Goal: Register for event/course

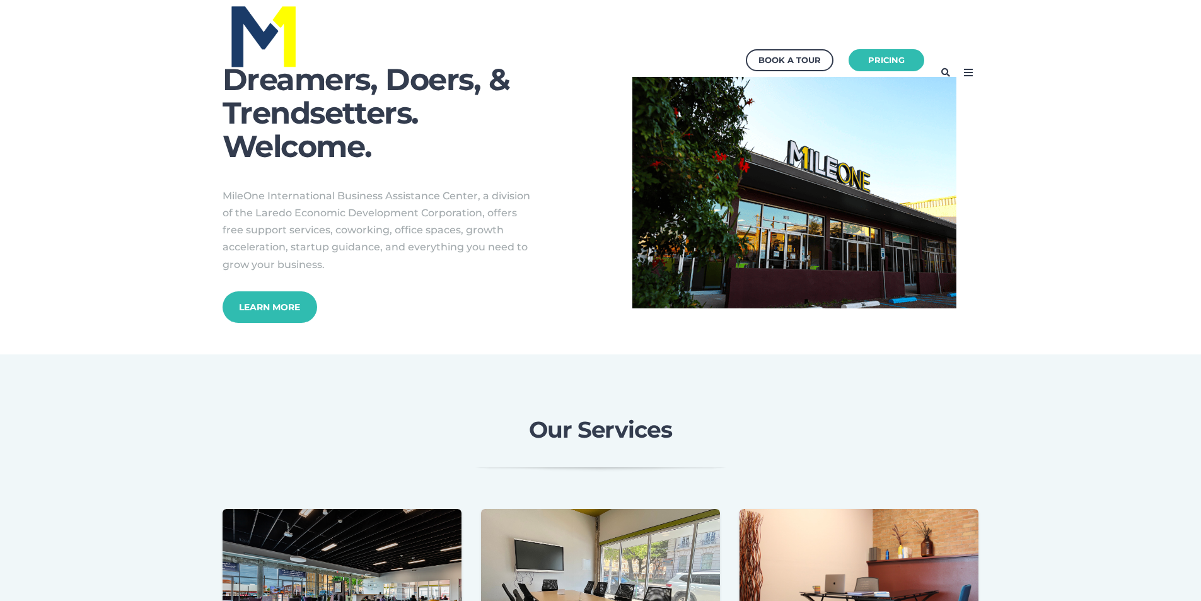
click at [967, 70] on icon at bounding box center [968, 72] width 20 height 20
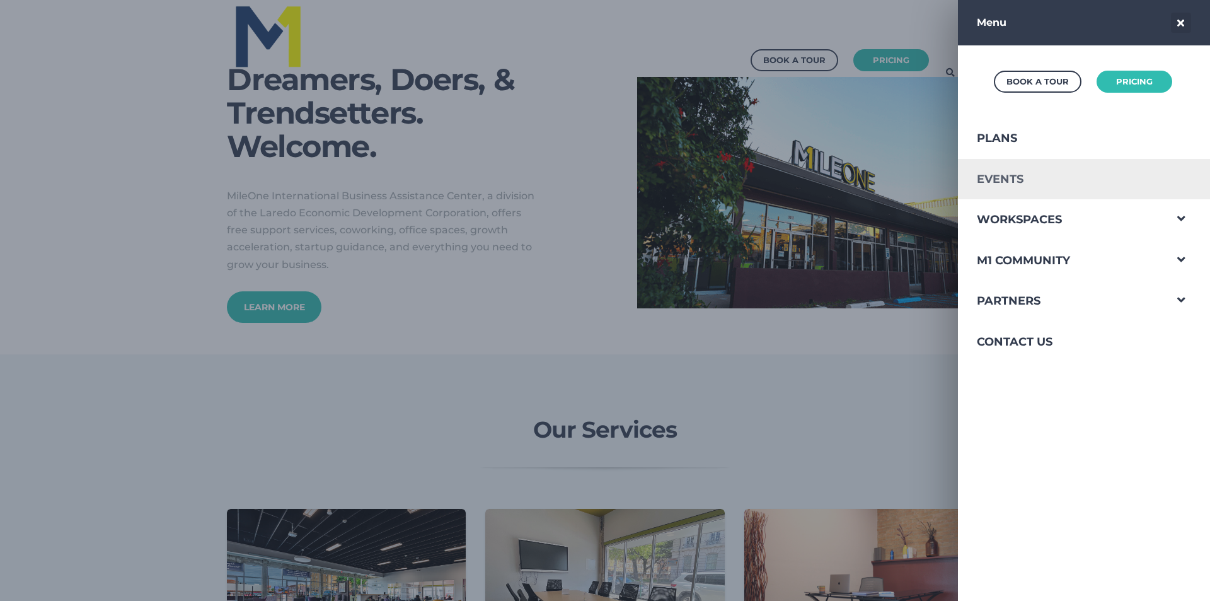
click at [991, 171] on link "Events" at bounding box center [1061, 179] width 207 height 41
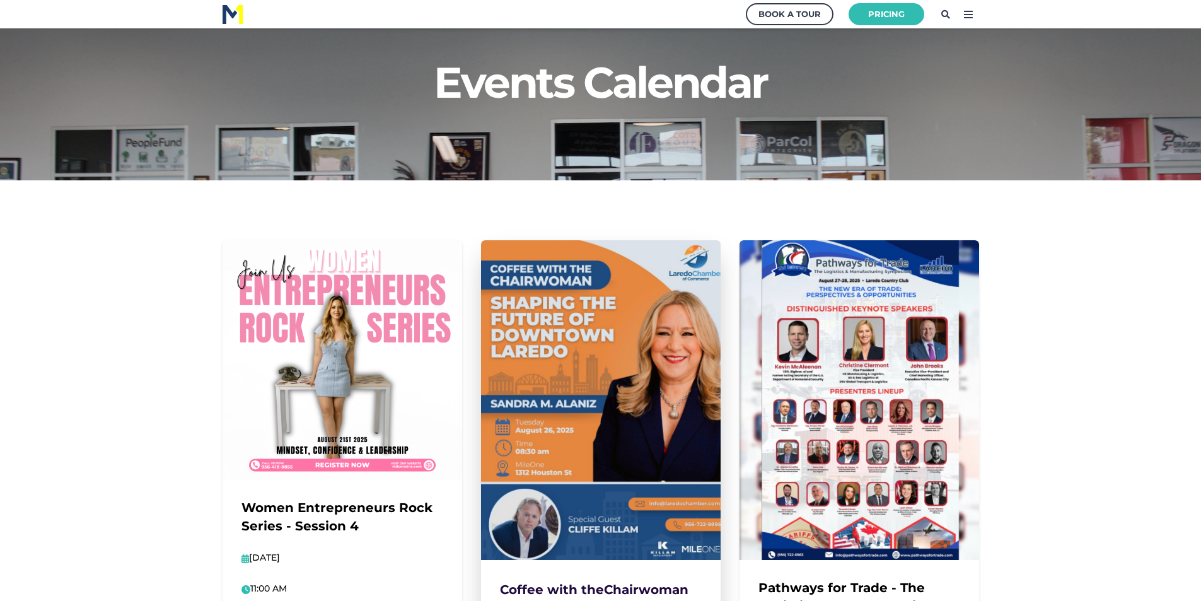
scroll to position [126, 0]
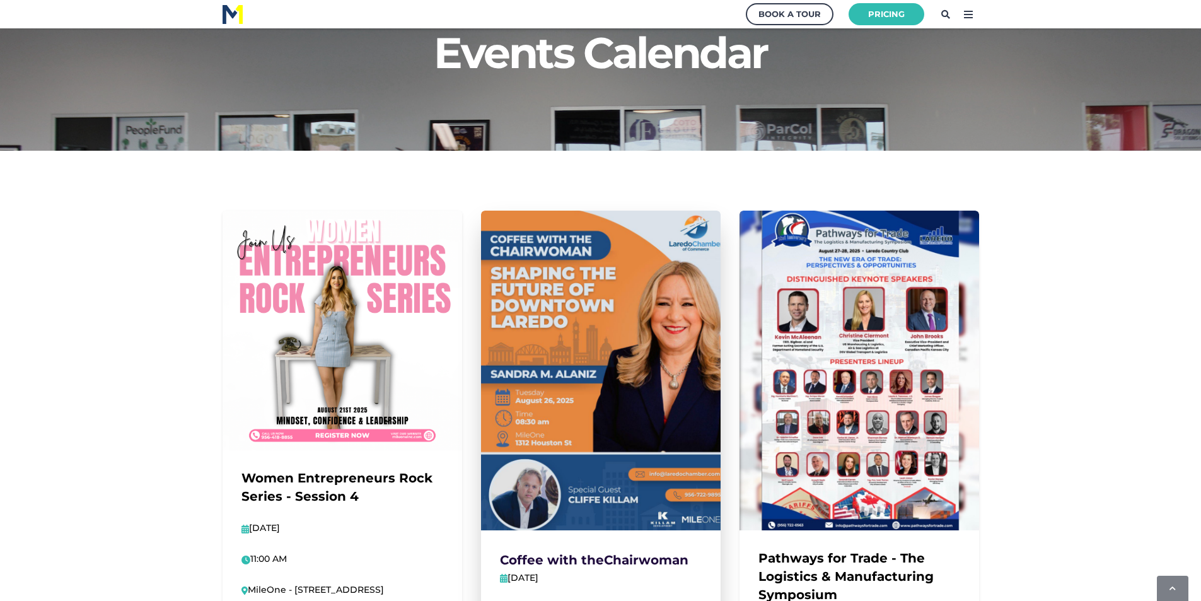
click at [568, 394] on img at bounding box center [600, 370] width 263 height 351
click at [575, 401] on img at bounding box center [600, 370] width 263 height 351
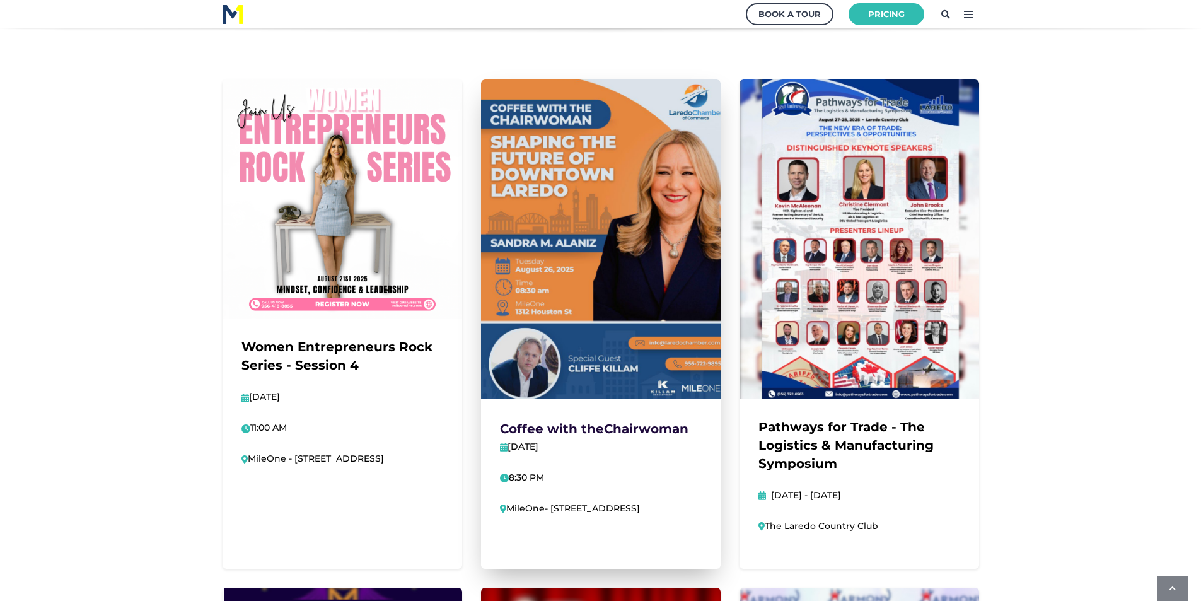
scroll to position [315, 0]
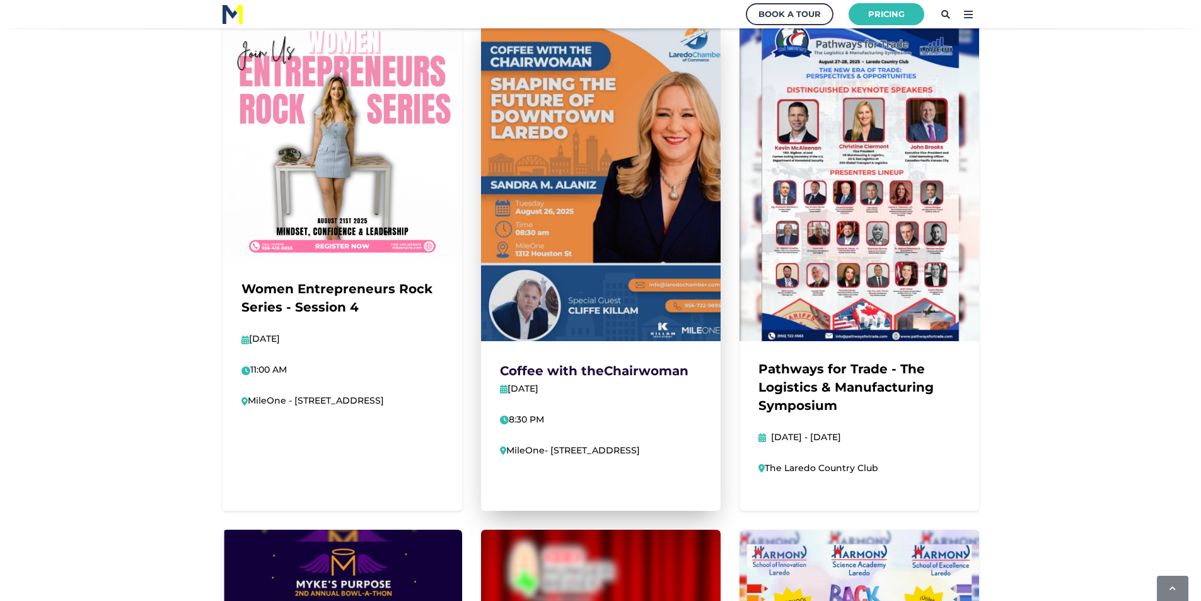
click at [611, 185] on img at bounding box center [600, 181] width 263 height 351
